Goal: Task Accomplishment & Management: Manage account settings

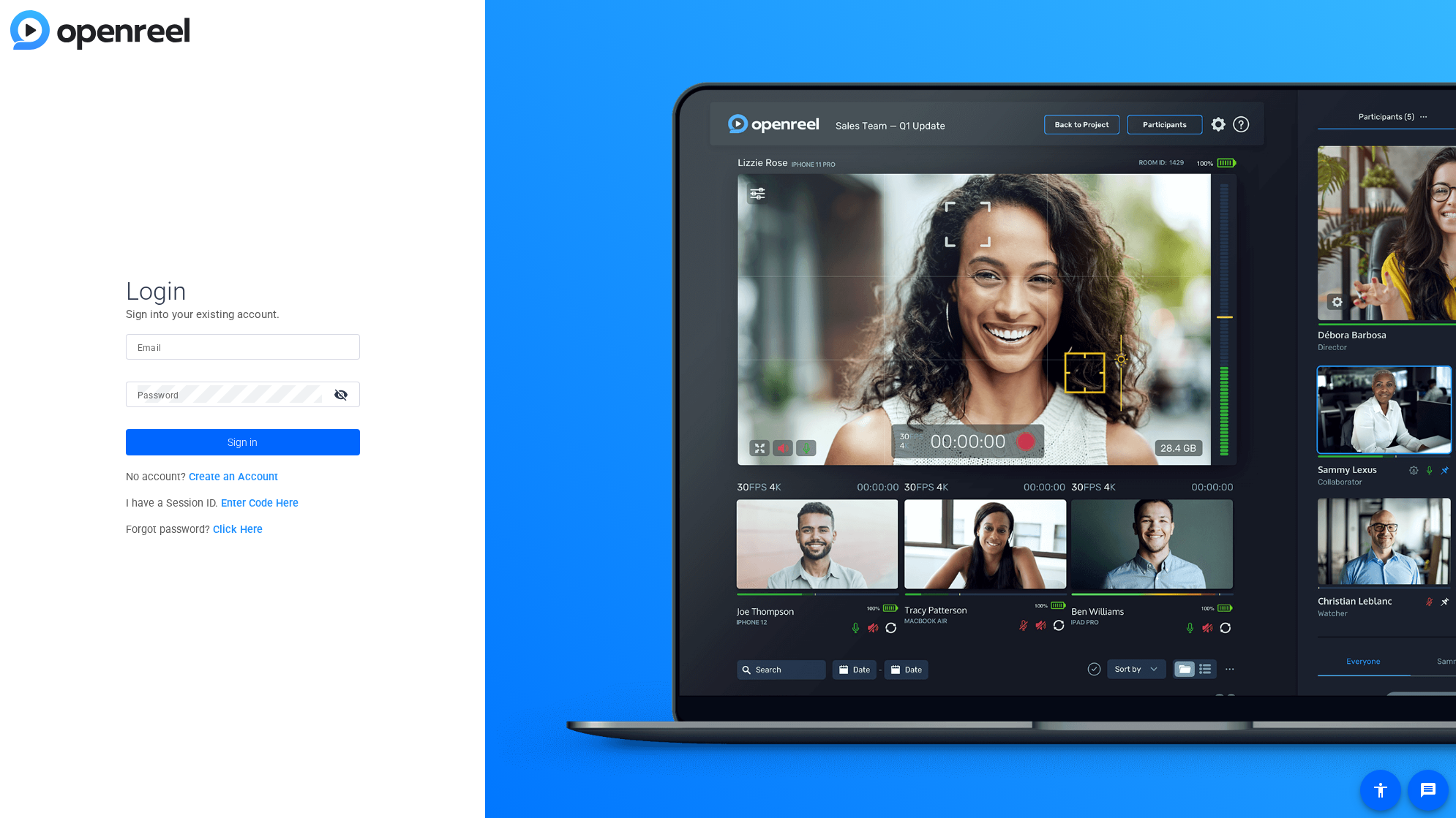
click at [150, 348] on mat-label "Email" at bounding box center [149, 348] width 24 height 10
click at [150, 348] on input "Email" at bounding box center [242, 347] width 211 height 18
click at [156, 346] on input "Email" at bounding box center [242, 347] width 211 height 18
type input "[PERSON_NAME][EMAIL_ADDRESS][PERSON_NAME][DOMAIN_NAME]"
click at [197, 448] on span at bounding box center [242, 443] width 234 height 36
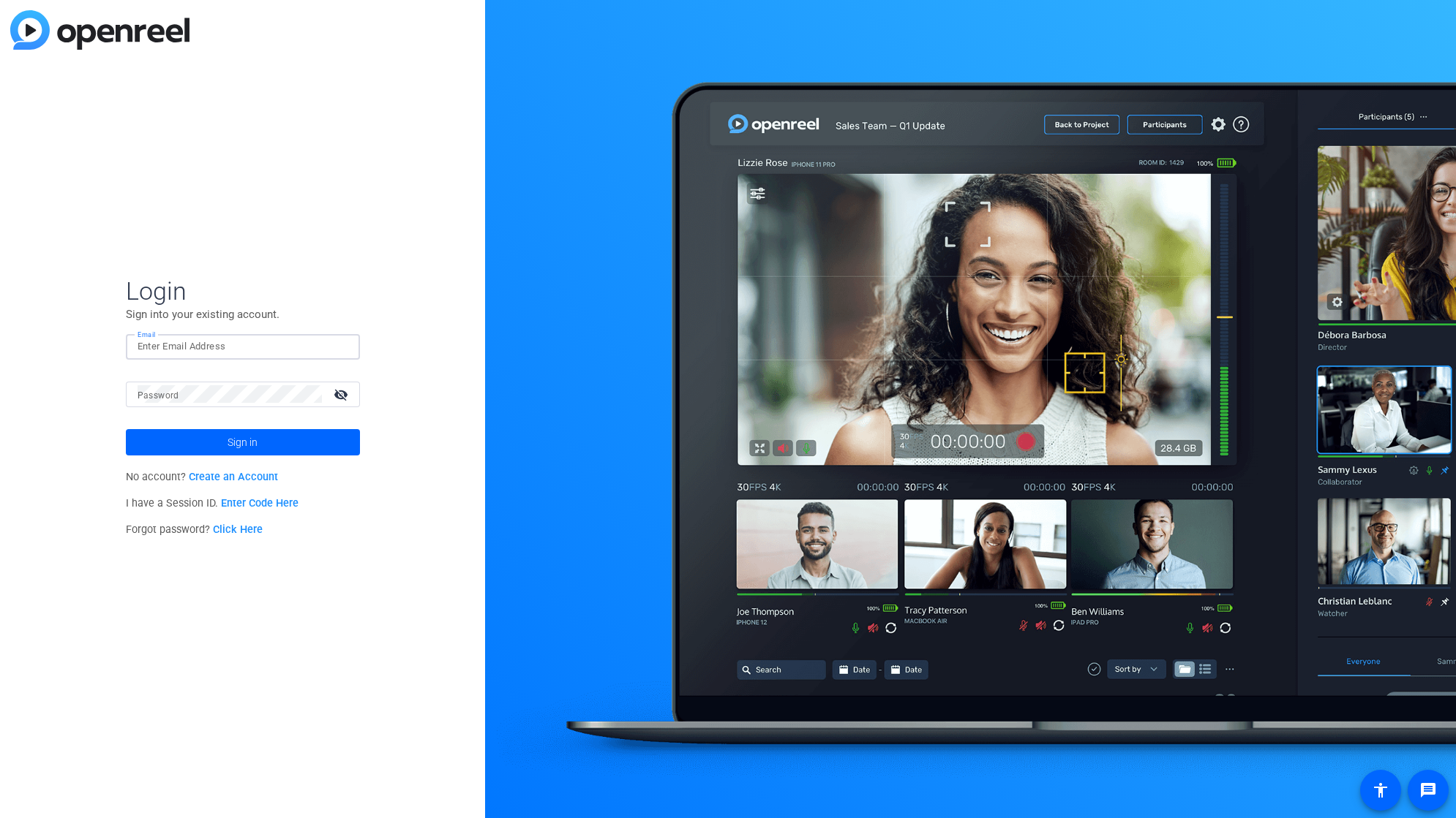
click at [163, 348] on input "Email" at bounding box center [242, 347] width 211 height 18
click at [452, 245] on div "Login Sign into your existing account. Email chr Password visibility_off Sign i…" at bounding box center [242, 409] width 485 height 818
click at [215, 342] on input "chr" at bounding box center [242, 347] width 211 height 18
type input "c"
type input "[PERSON_NAME][EMAIL_ADDRESS][PERSON_NAME][DOMAIN_NAME]"
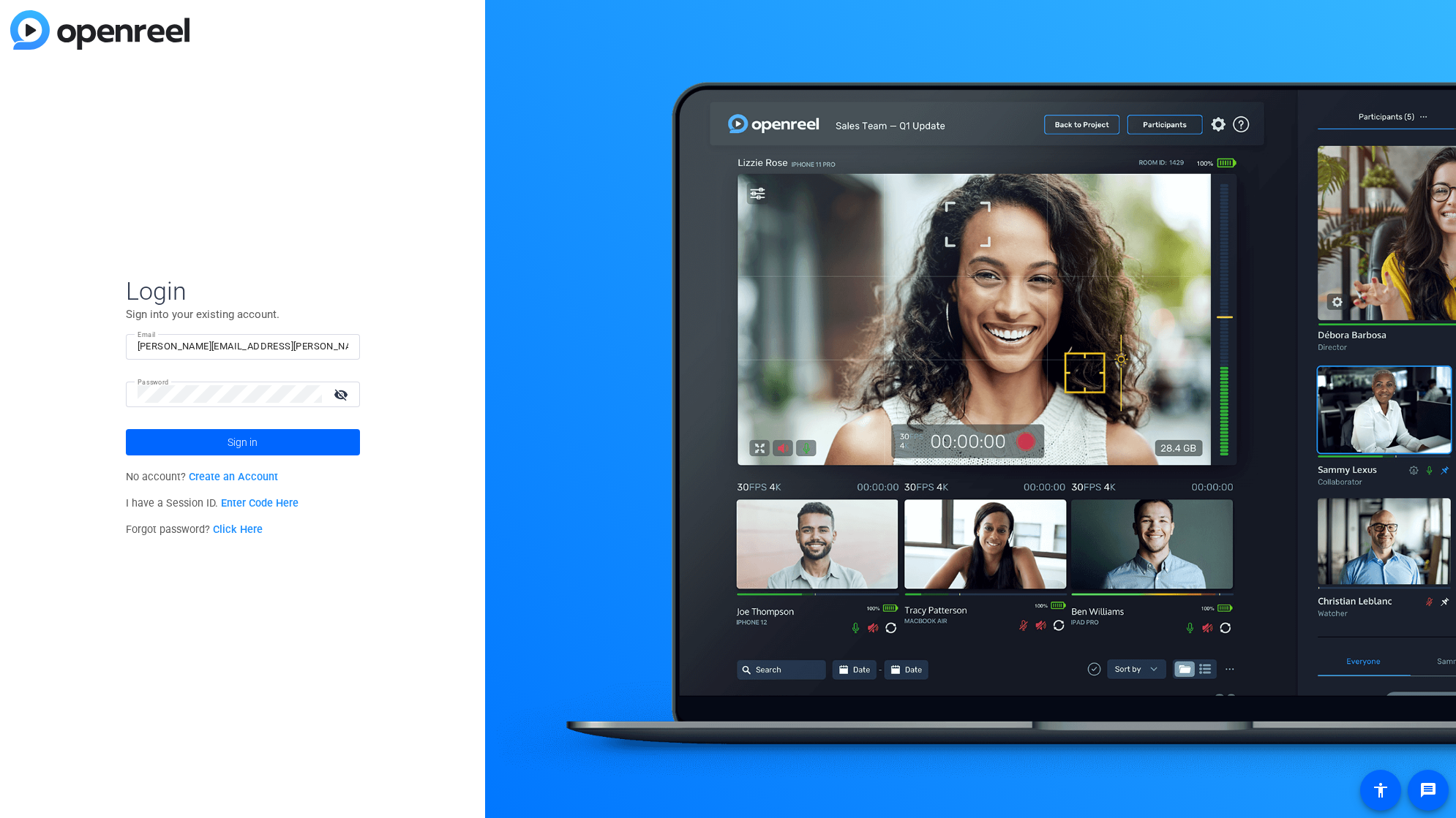
click at [337, 392] on mat-icon "visibility_off" at bounding box center [343, 394] width 36 height 21
click at [337, 392] on mat-icon "visibility" at bounding box center [343, 394] width 36 height 21
click at [281, 434] on span at bounding box center [242, 443] width 234 height 36
click at [182, 351] on input "Email" at bounding box center [242, 347] width 211 height 18
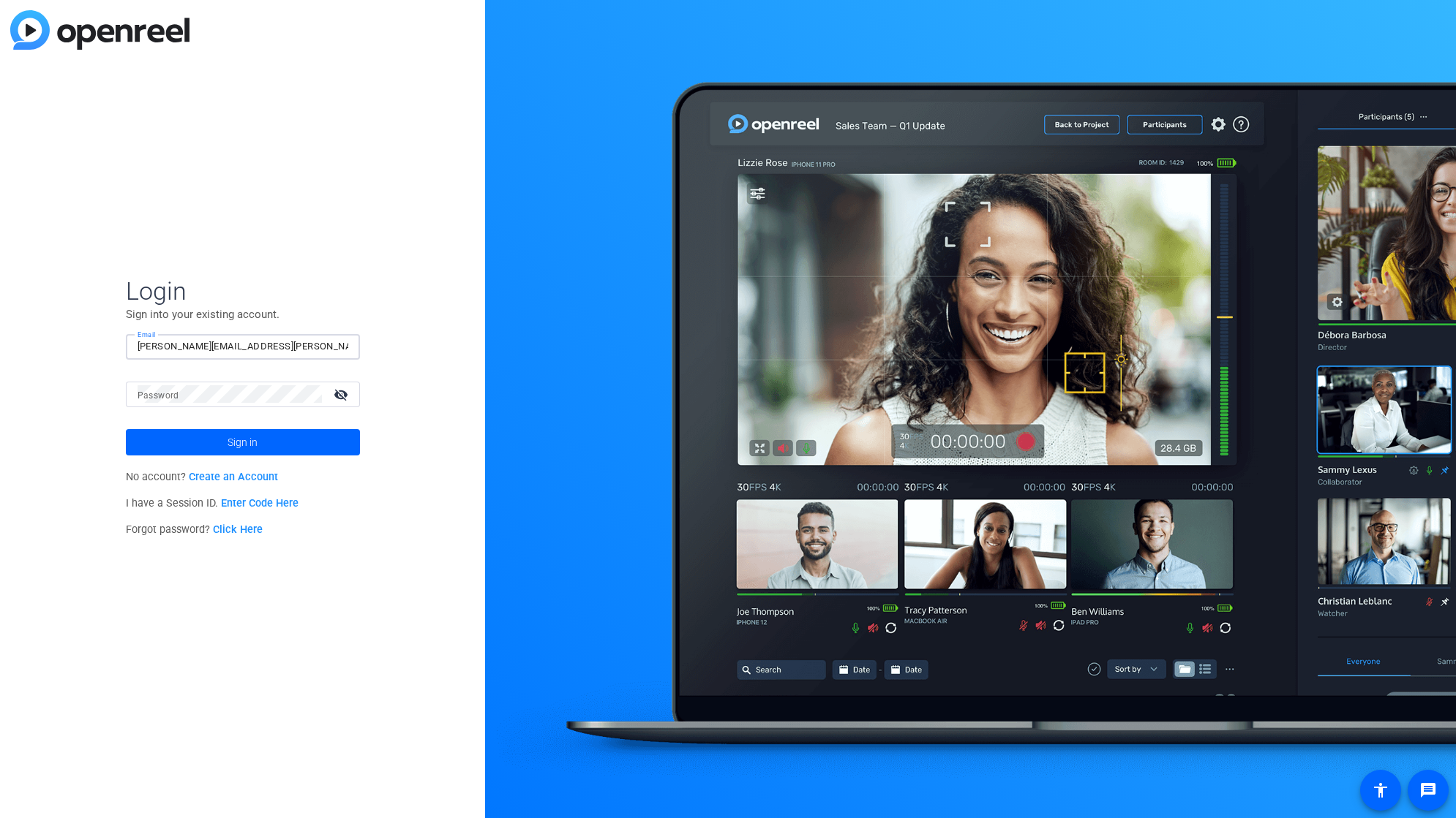
click at [218, 410] on mat-form-field "Password visibility_off" at bounding box center [242, 405] width 234 height 47
click at [221, 403] on div at bounding box center [229, 394] width 185 height 26
click at [340, 396] on mat-icon "visibility_off" at bounding box center [343, 394] width 36 height 21
click at [239, 441] on span "Sign in" at bounding box center [242, 442] width 30 height 37
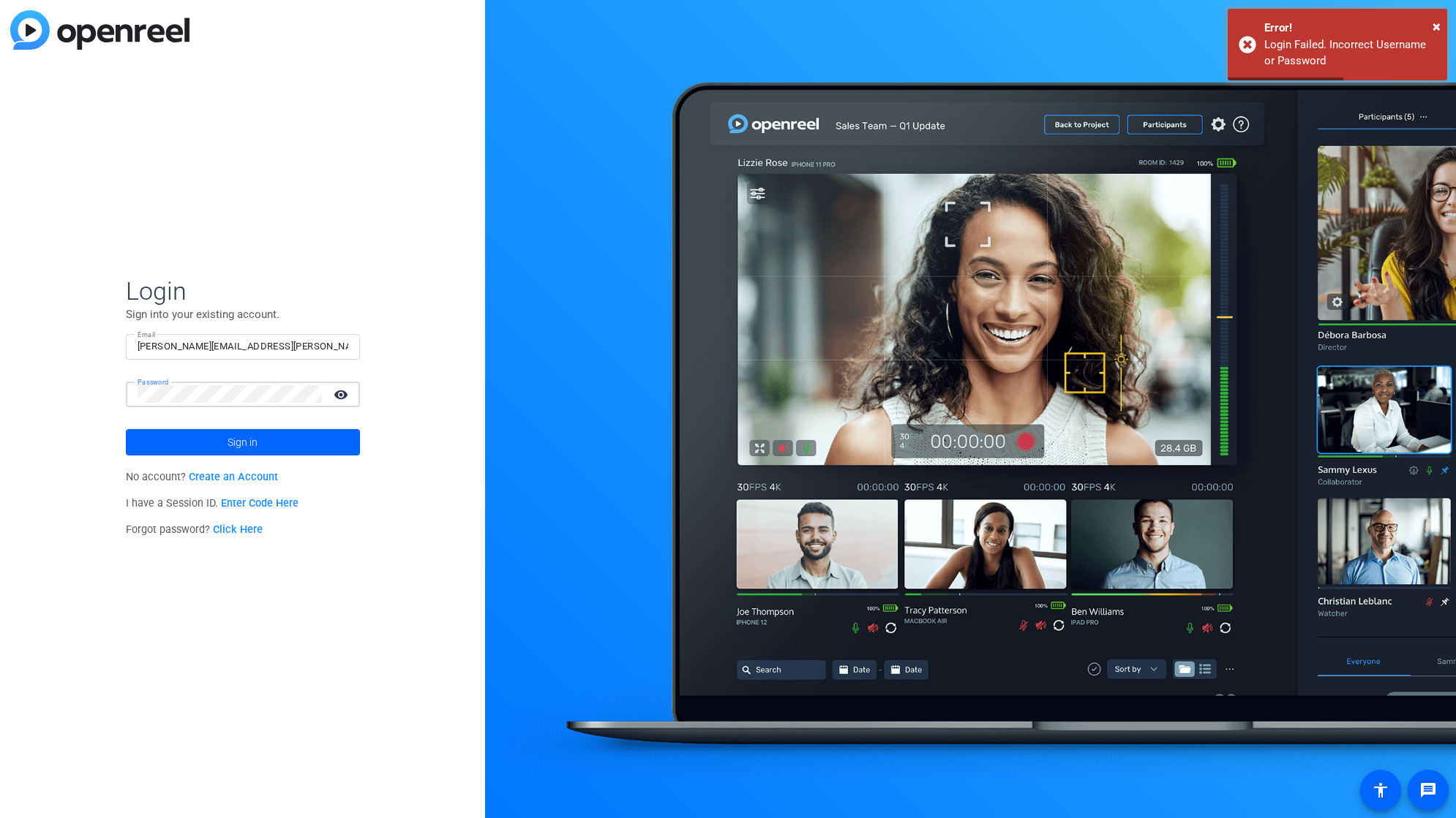
click at [122, 394] on div "Login Sign into your existing account. Email [PERSON_NAME][EMAIL_ADDRESS][PERSO…" at bounding box center [242, 409] width 485 height 818
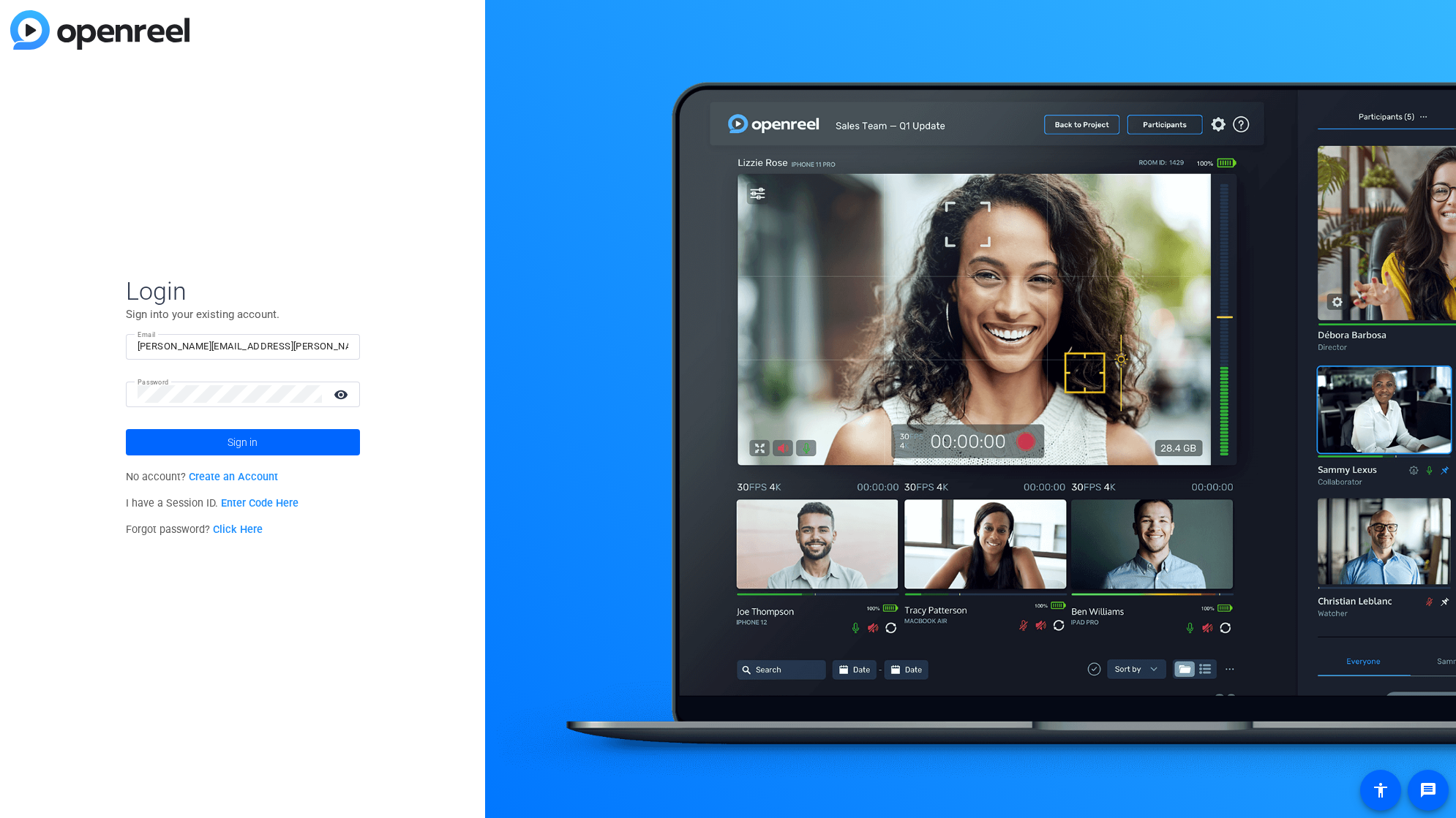
drag, startPoint x: 284, startPoint y: 422, endPoint x: 284, endPoint y: 440, distance: 18.0
click at [284, 422] on mat-form-field "Password visibility" at bounding box center [242, 405] width 234 height 47
click at [268, 350] on input "[PERSON_NAME][EMAIL_ADDRESS][PERSON_NAME][DOMAIN_NAME]" at bounding box center [242, 347] width 211 height 18
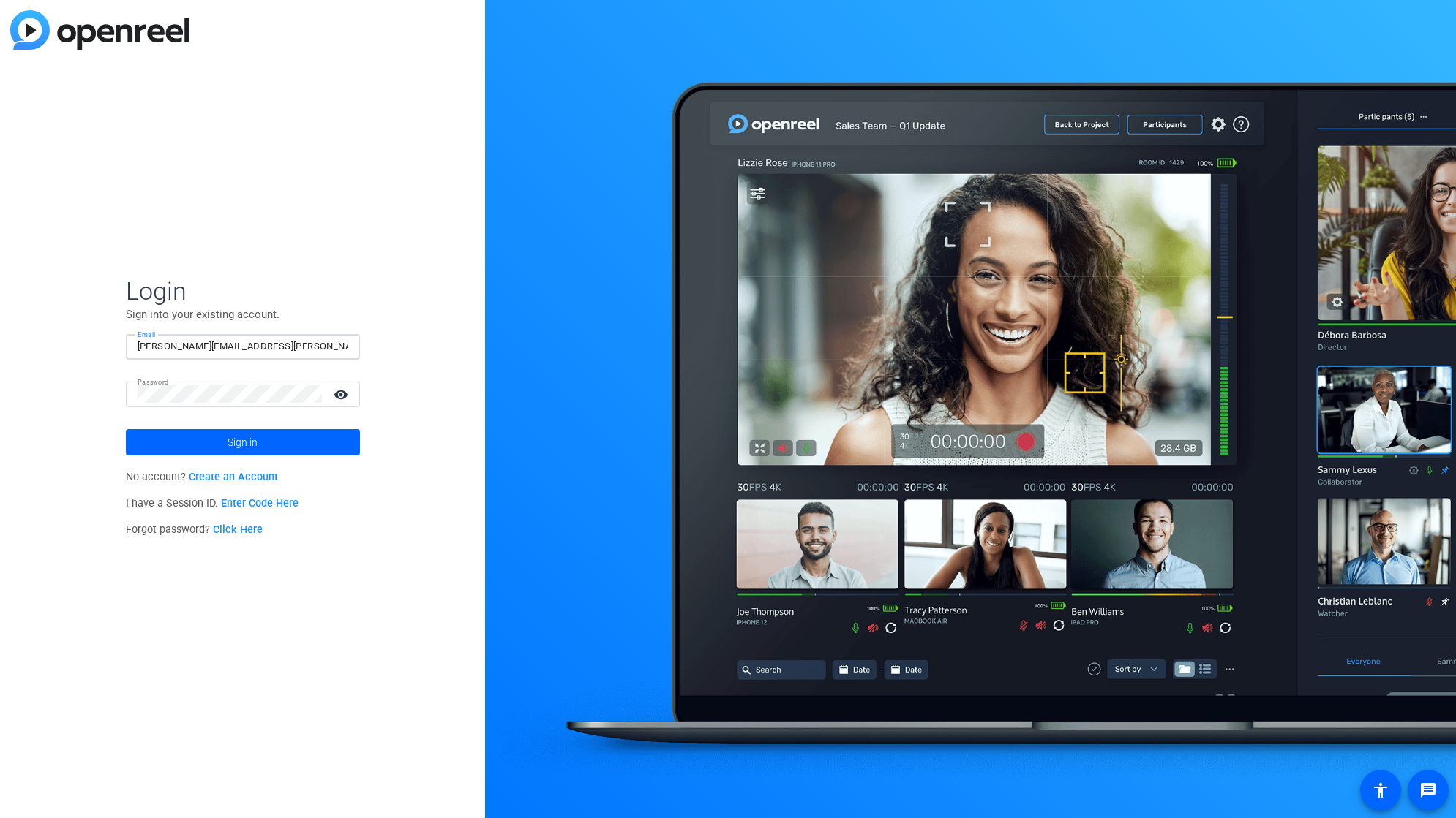
click at [268, 350] on input "[PERSON_NAME][EMAIL_ADDRESS][PERSON_NAME][DOMAIN_NAME]" at bounding box center [242, 347] width 211 height 18
click at [228, 445] on span "Sign in" at bounding box center [242, 442] width 30 height 37
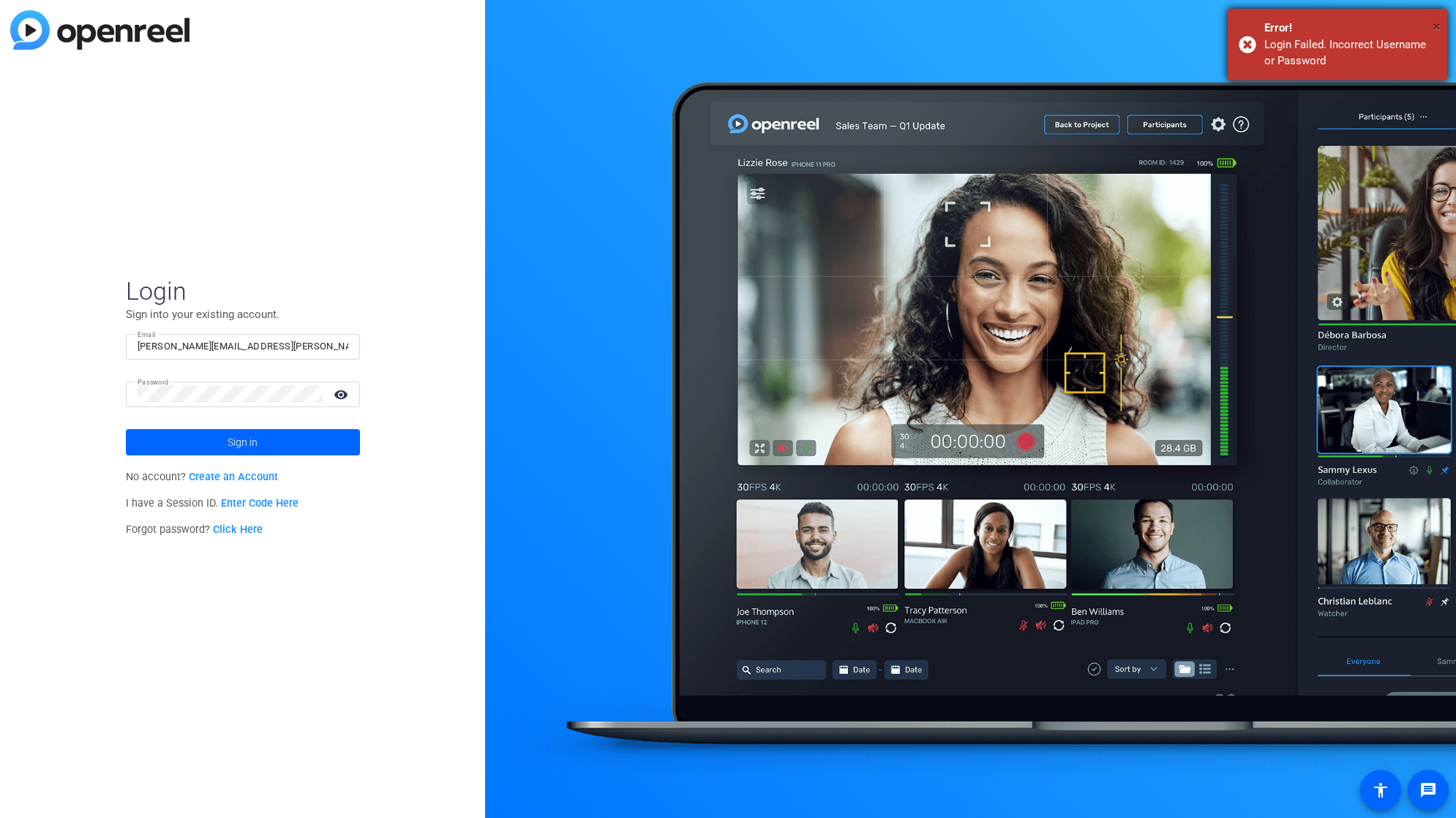
click at [1439, 29] on span "×" at bounding box center [1437, 27] width 8 height 18
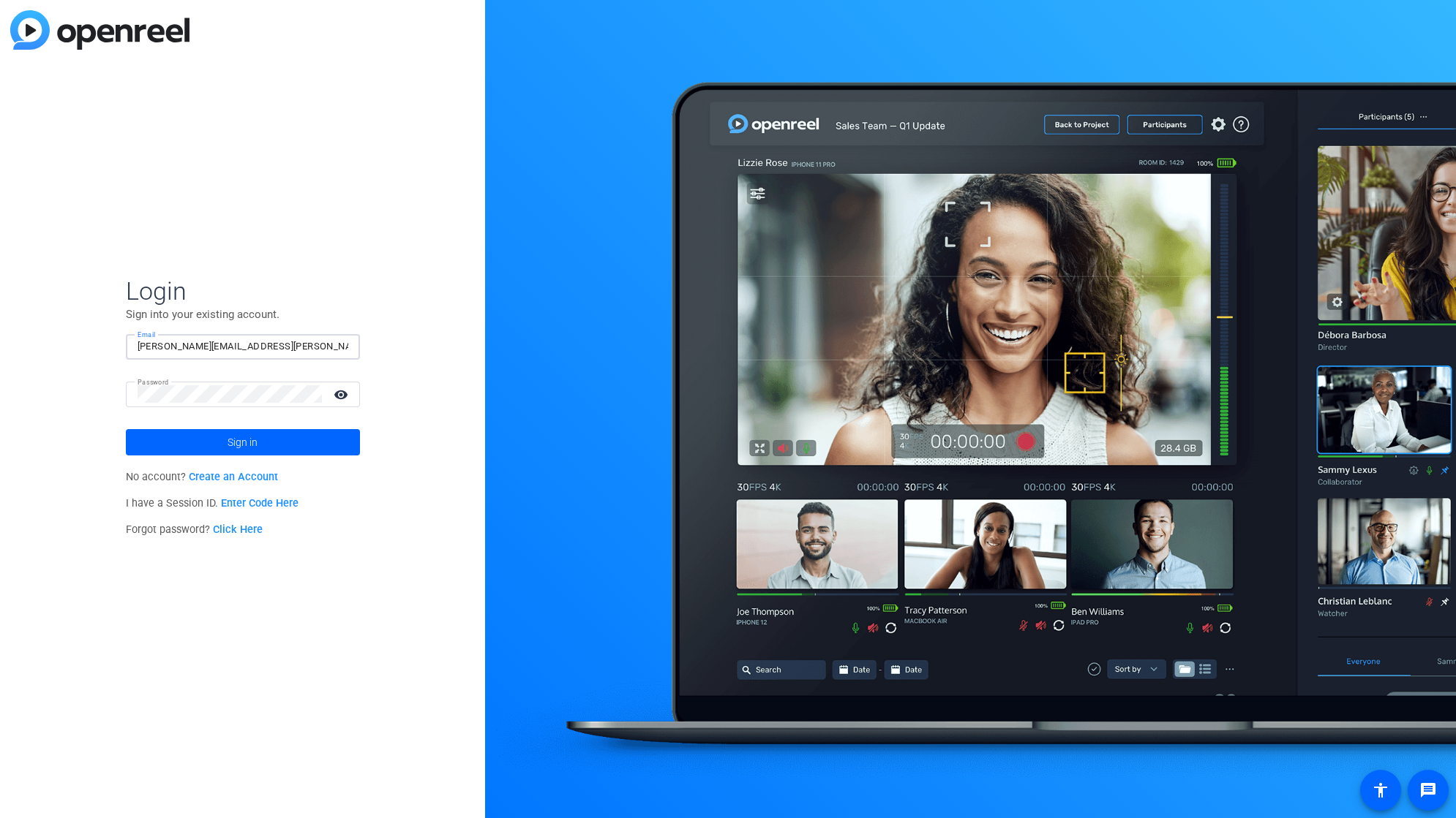
click at [268, 338] on input "[PERSON_NAME][EMAIL_ADDRESS][PERSON_NAME][DOMAIN_NAME]" at bounding box center [242, 347] width 211 height 18
type input "[PERSON_NAME][EMAIL_ADDRESS][PERSON_NAME][DOMAIN_NAME]"
click at [124, 393] on div "Login Sign into your existing account. Email [PERSON_NAME][EMAIL_ADDRESS][PERSO…" at bounding box center [242, 409] width 485 height 818
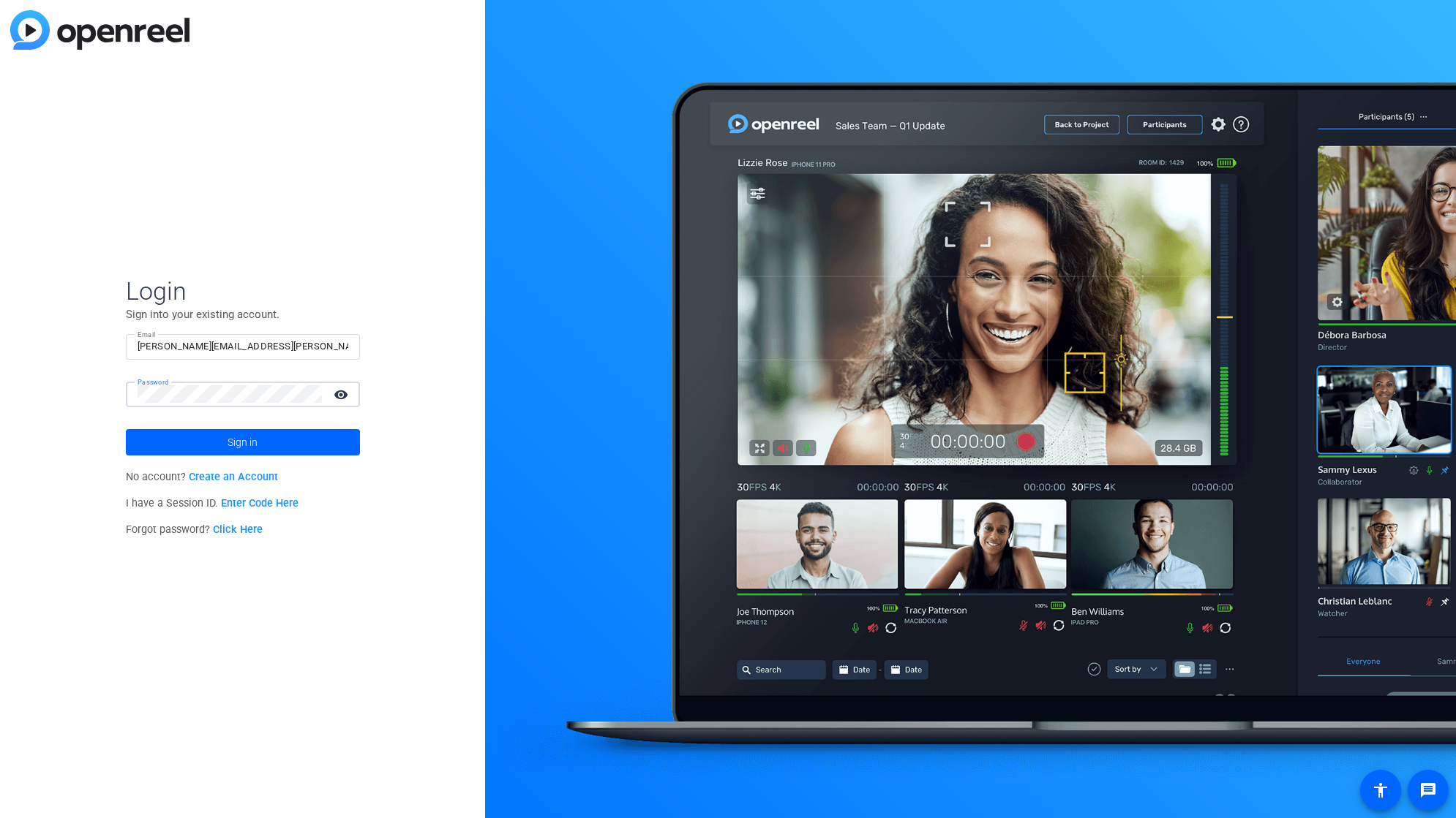
click at [126, 430] on button "Sign in" at bounding box center [242, 443] width 234 height 27
click at [97, 423] on div "Login Sign into your existing account. Email [PERSON_NAME][EMAIL_ADDRESS][PERSO…" at bounding box center [242, 409] width 485 height 818
click at [292, 445] on span at bounding box center [242, 443] width 234 height 36
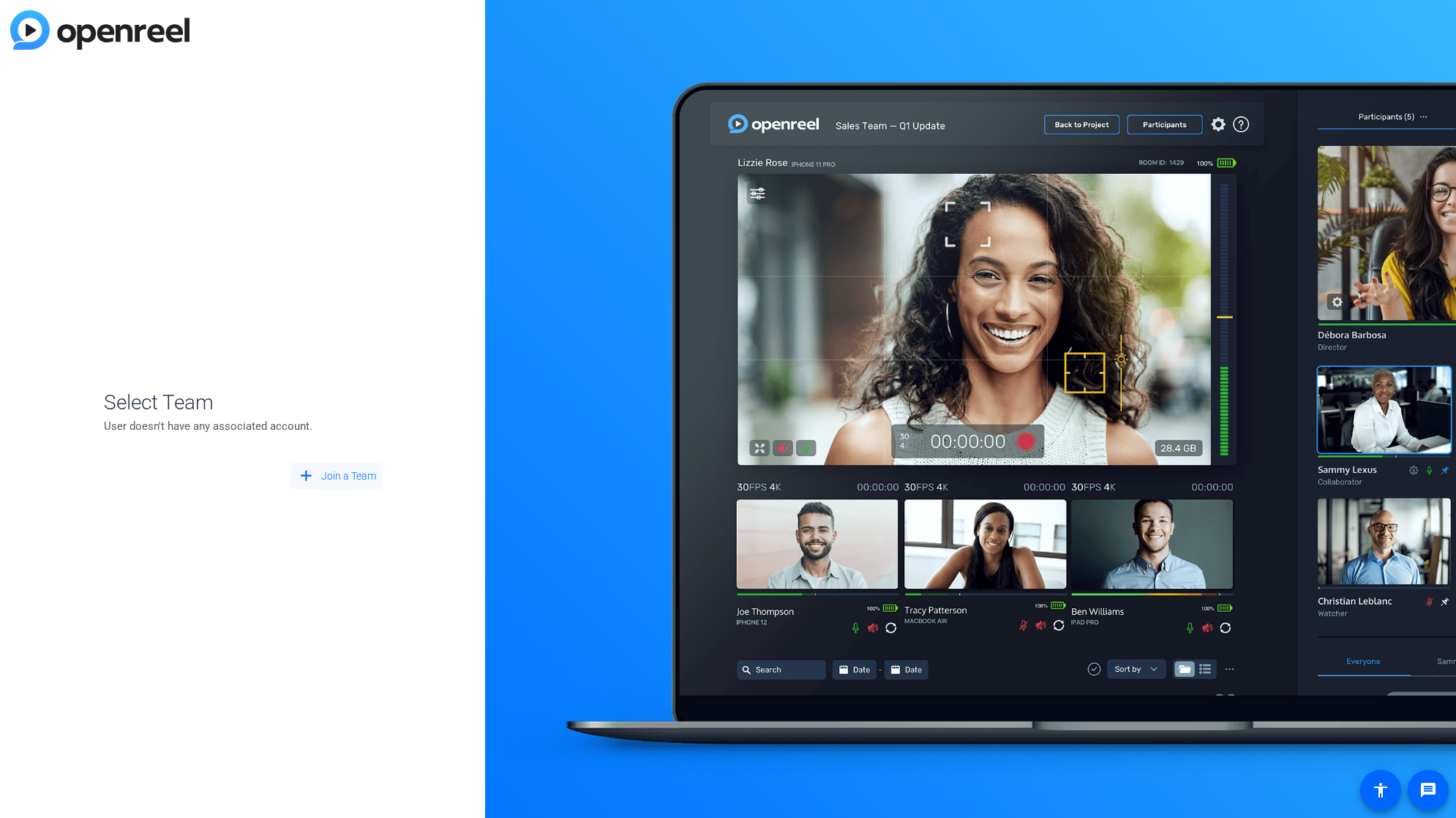
click at [353, 480] on span "Join a Team" at bounding box center [349, 477] width 55 height 16
click at [316, 507] on span "Back to Login" at bounding box center [345, 508] width 61 height 16
